Goal: Task Accomplishment & Management: Use online tool/utility

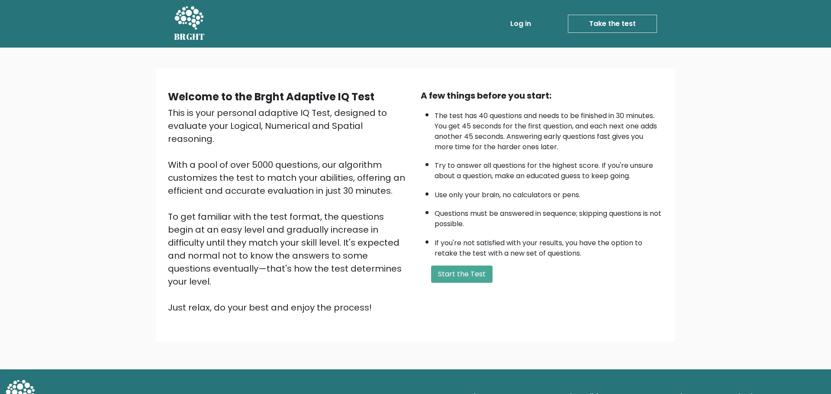
drag, startPoint x: 472, startPoint y: 245, endPoint x: 465, endPoint y: 227, distance: 19.6
click at [472, 242] on div "Welcome to the Brght Adaptive IQ Test This is your personal adaptive IQ Test, d…" at bounding box center [415, 209] width 831 height 322
click at [440, 266] on button "Start the Test" at bounding box center [461, 274] width 61 height 17
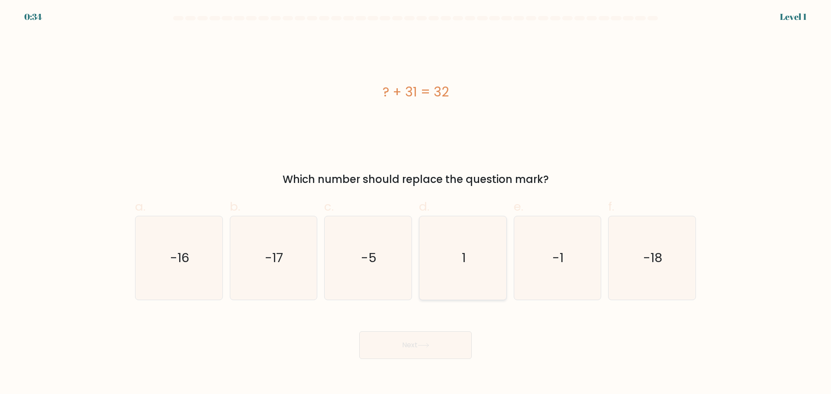
click at [465, 257] on text "1" at bounding box center [464, 257] width 4 height 17
click at [416, 203] on input "d. 1" at bounding box center [415, 200] width 0 height 6
radio input "true"
click at [411, 331] on button "Next" at bounding box center [415, 345] width 112 height 28
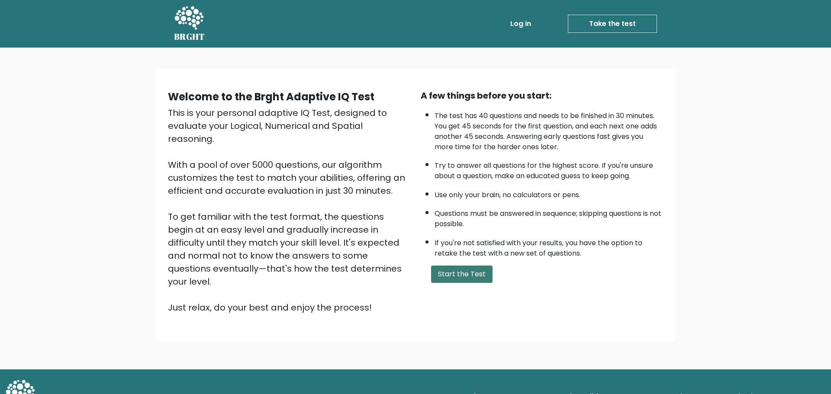
click at [455, 266] on button "Start the Test" at bounding box center [461, 274] width 61 height 17
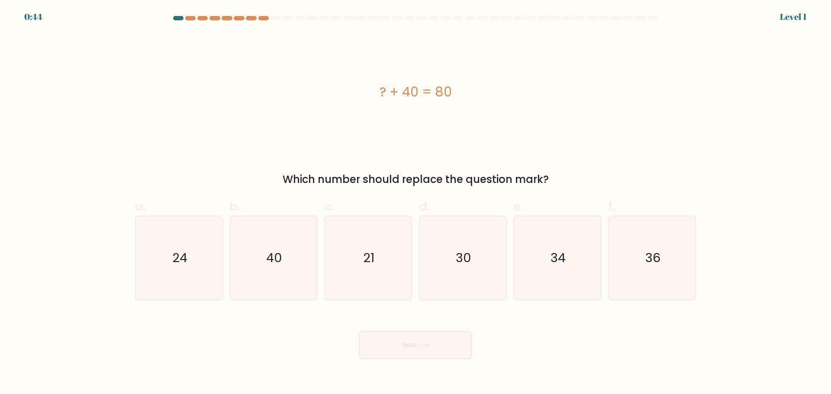
drag, startPoint x: 628, startPoint y: 64, endPoint x: 629, endPoint y: 36, distance: 27.7
click at [626, 64] on div "? + 40 = 80" at bounding box center [415, 92] width 561 height 118
